Goal: Transaction & Acquisition: Purchase product/service

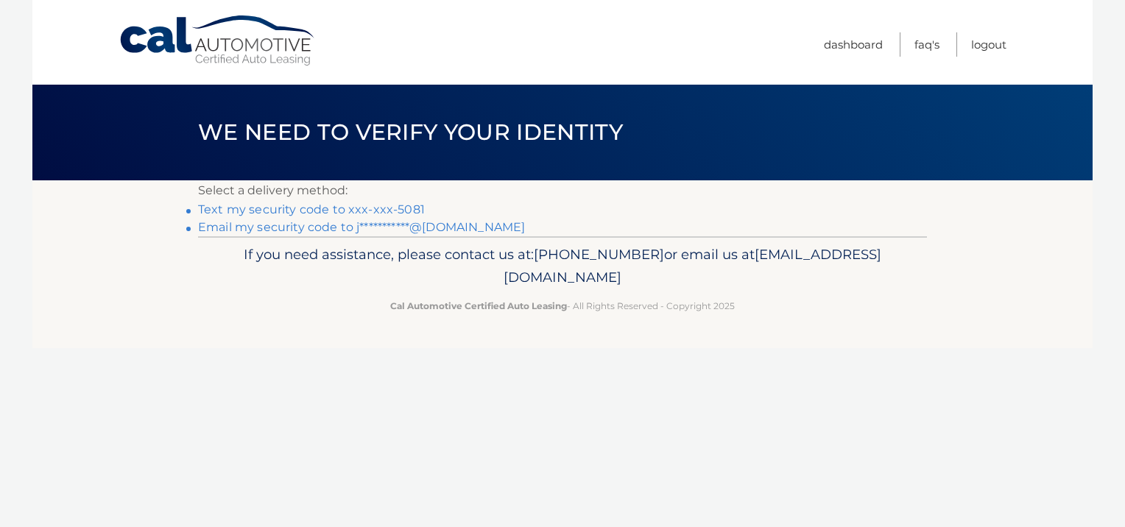
click at [379, 213] on link "Text my security code to xxx-xxx-5081" at bounding box center [311, 210] width 227 height 14
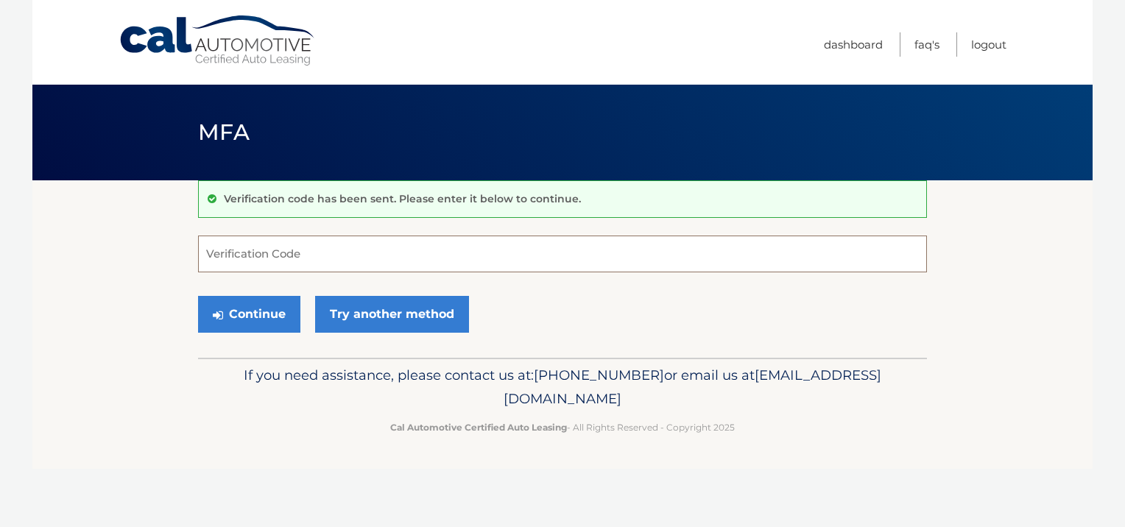
click at [326, 258] on input "Verification Code" at bounding box center [562, 254] width 729 height 37
type input "342684"
click at [268, 310] on button "Continue" at bounding box center [249, 314] width 102 height 37
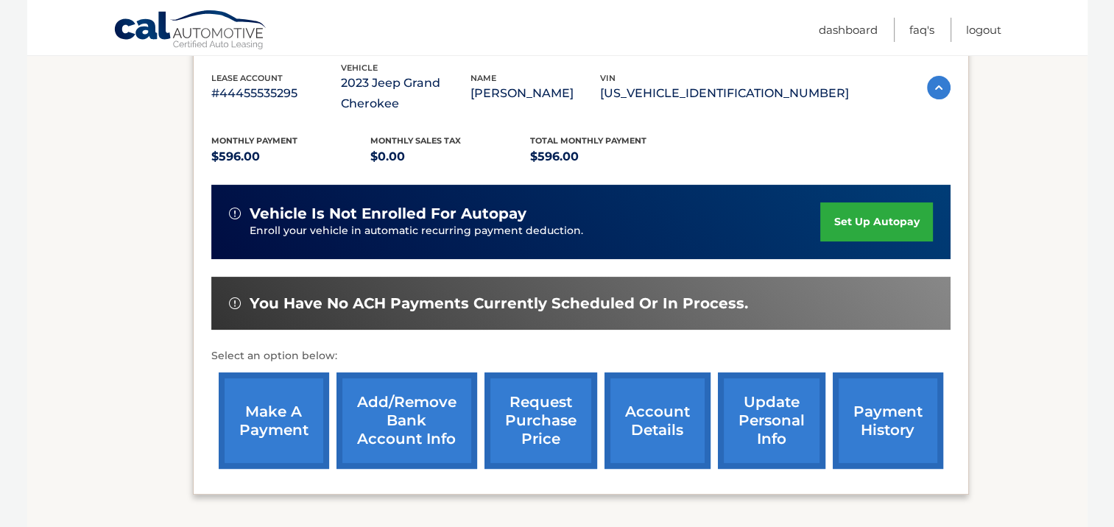
scroll to position [265, 0]
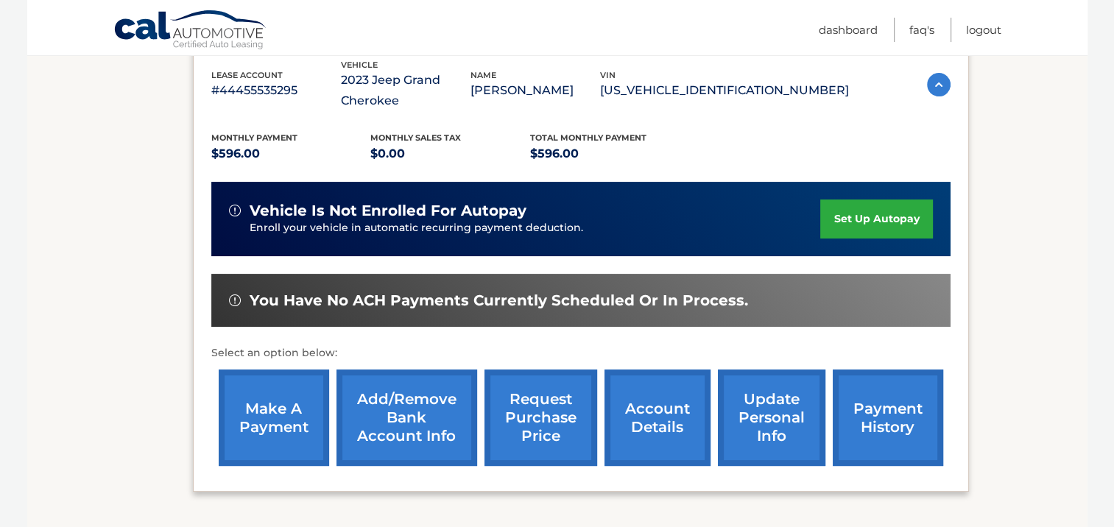
click at [285, 406] on link "make a payment" at bounding box center [274, 418] width 110 height 96
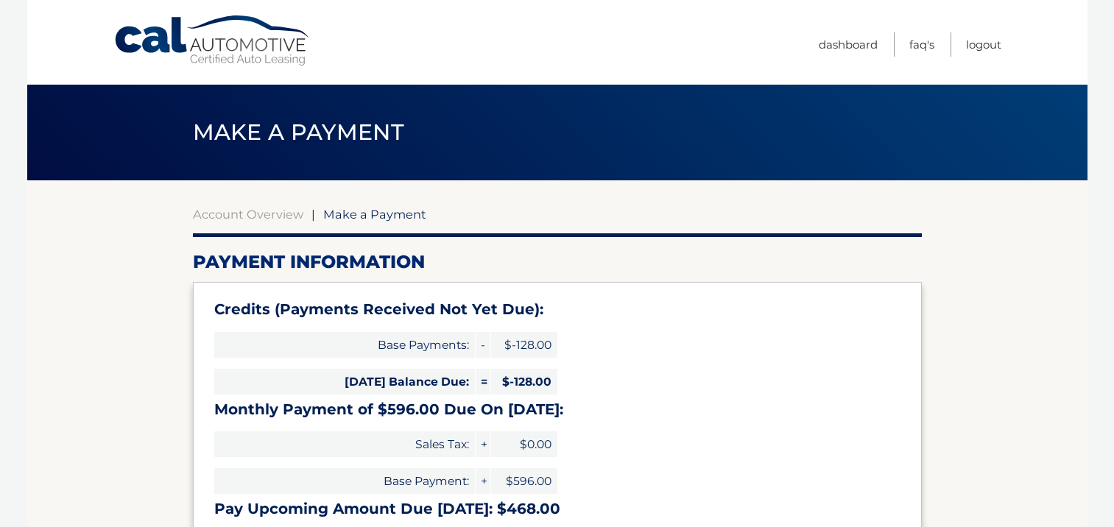
select select "NGE2Y2E3MzktZjJlMC00NjJjLWFlNjctM2VhMjE5NDY2MmYw"
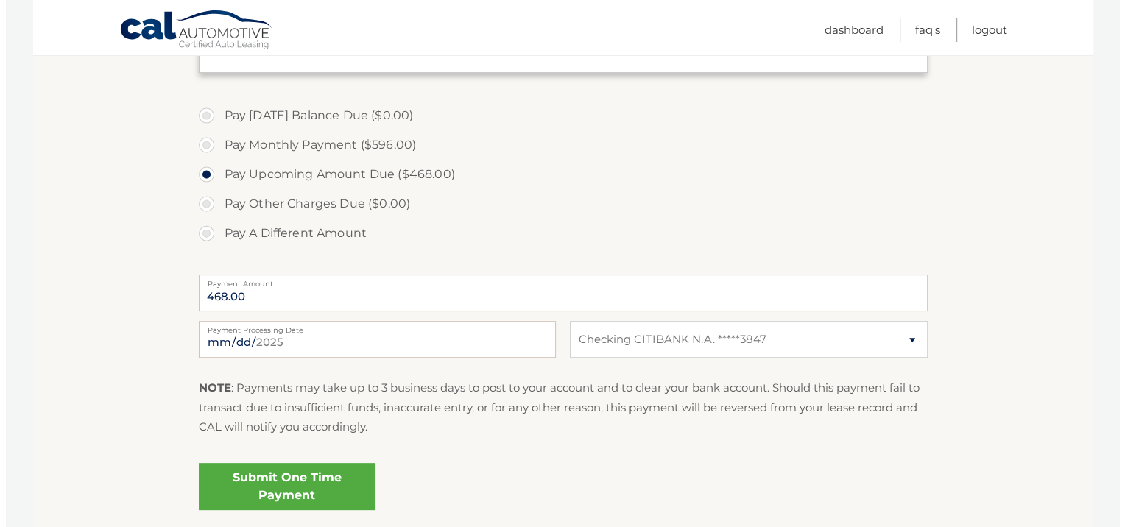
scroll to position [501, 0]
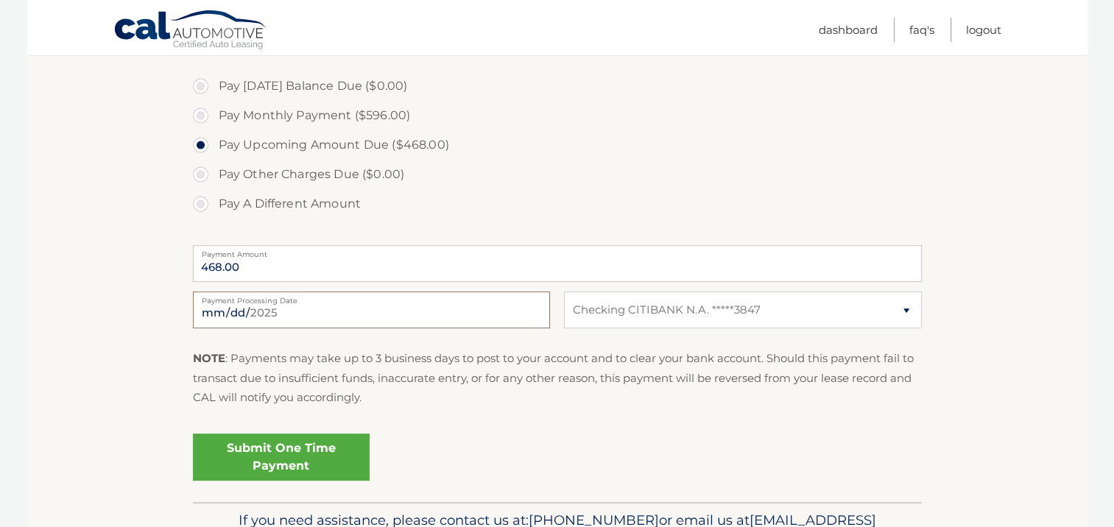
click at [272, 310] on input "2025-08-14" at bounding box center [371, 310] width 357 height 37
type input "2025-08-18"
click at [280, 454] on link "Submit One Time Payment" at bounding box center [281, 457] width 177 height 47
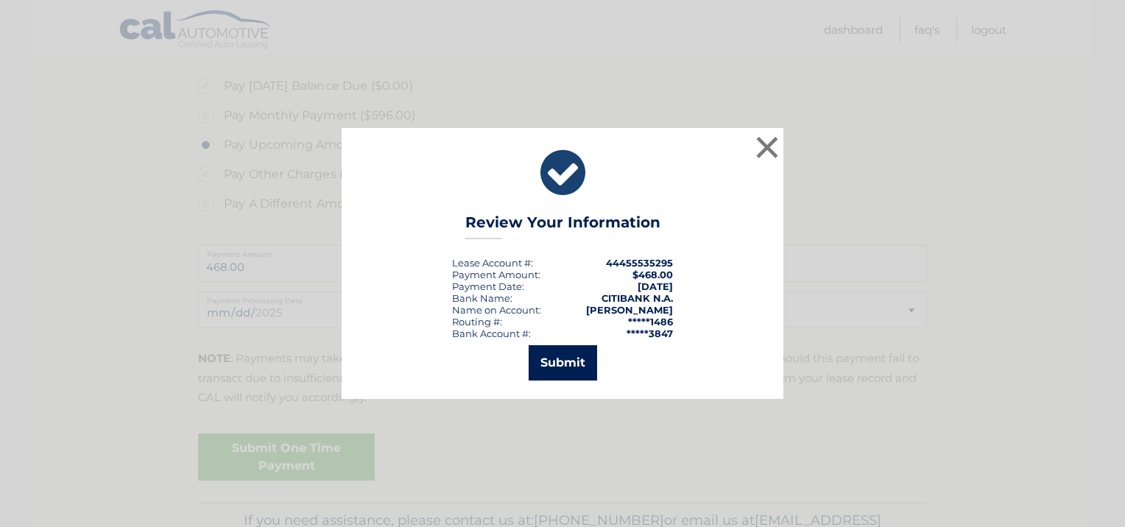
click at [566, 364] on button "Submit" at bounding box center [563, 362] width 68 height 35
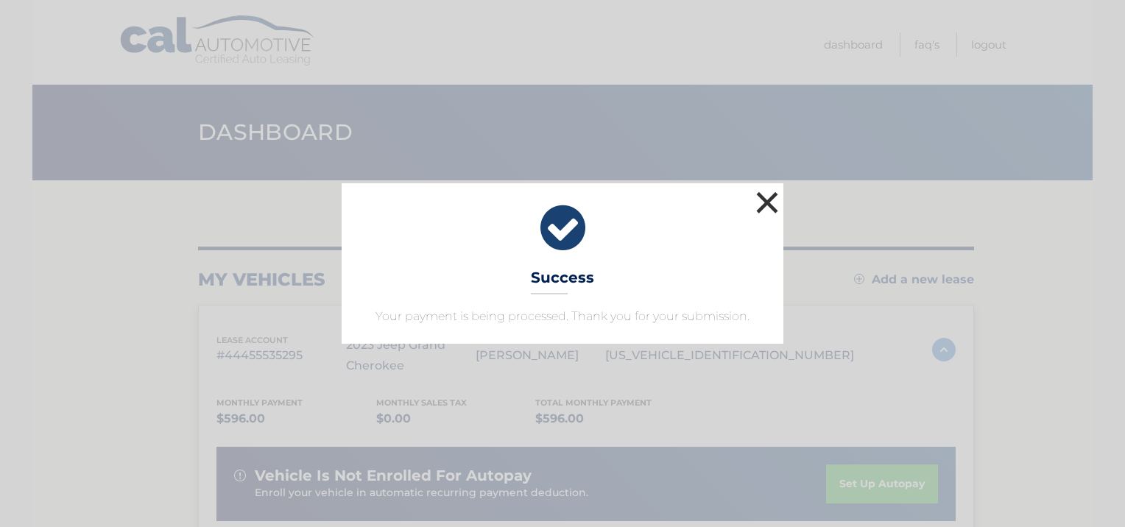
click at [766, 197] on button "×" at bounding box center [767, 202] width 29 height 29
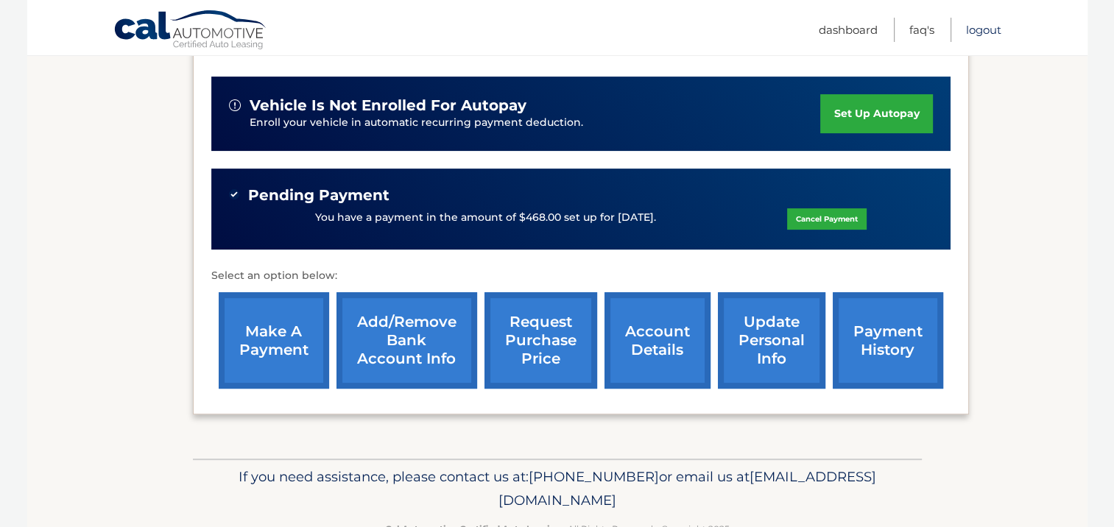
scroll to position [383, 0]
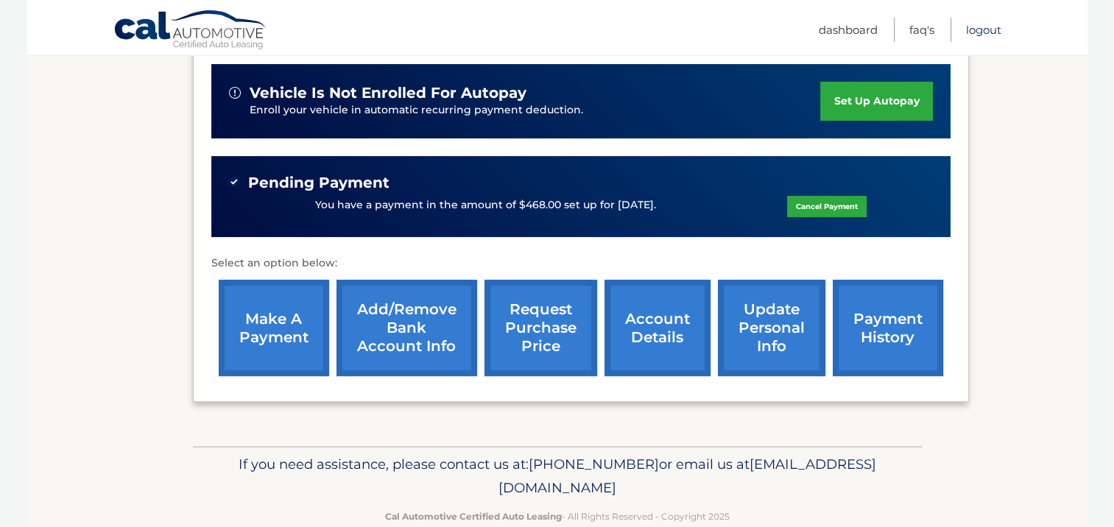
click at [990, 27] on link "Logout" at bounding box center [983, 30] width 35 height 24
